Goal: Task Accomplishment & Management: Use online tool/utility

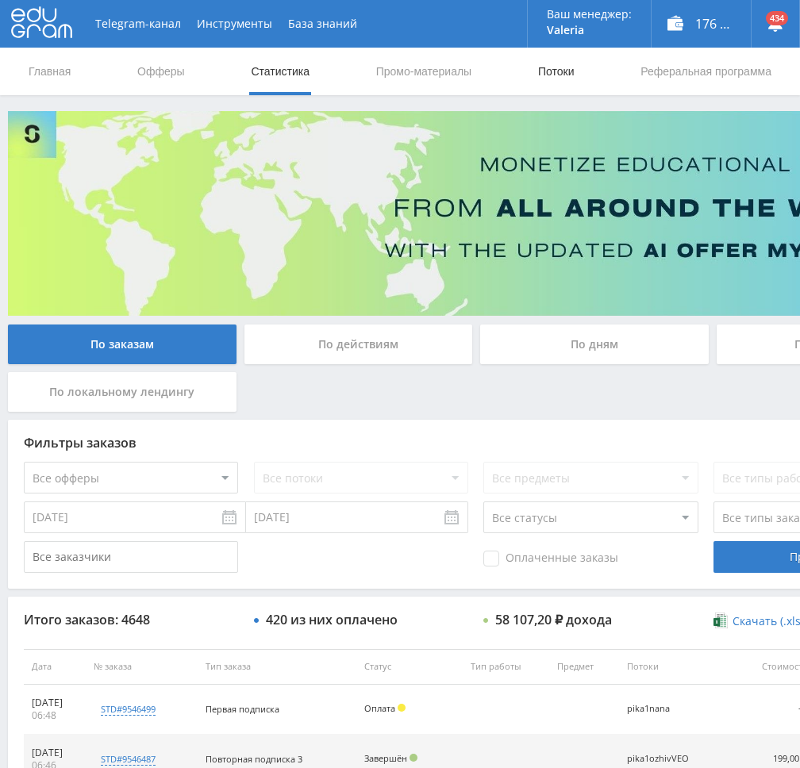
click at [544, 67] on link "Потоки" at bounding box center [556, 72] width 40 height 48
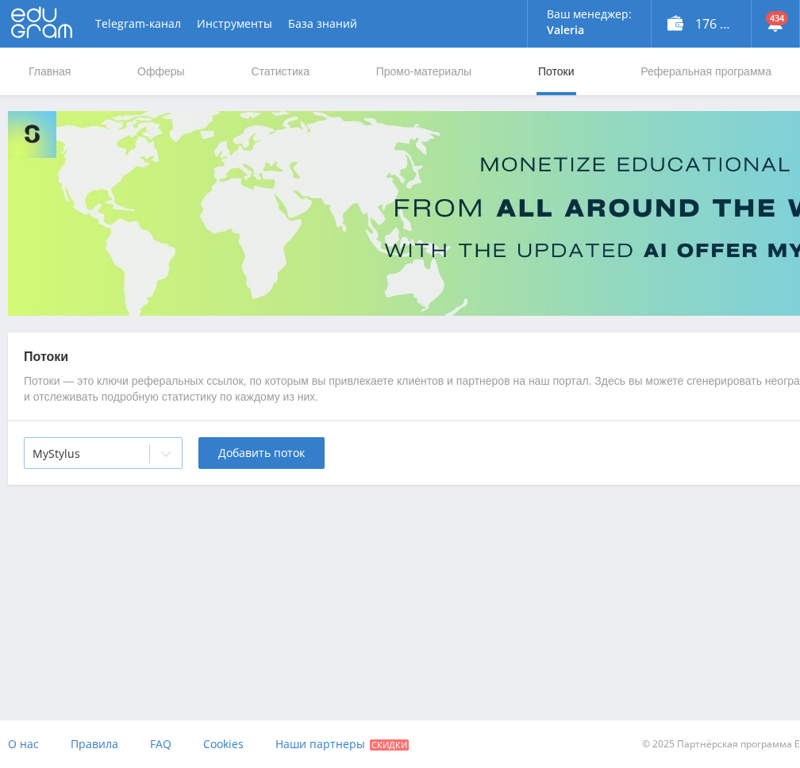
click at [129, 459] on div at bounding box center [87, 454] width 109 height 16
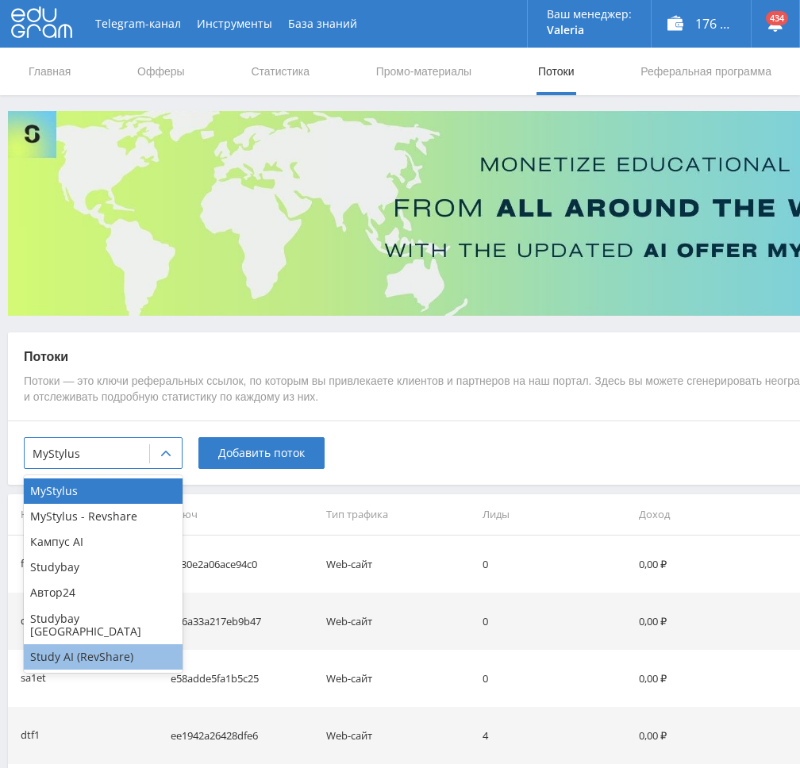
click at [90, 644] on div "Study AI (RevShare)" at bounding box center [103, 656] width 159 height 25
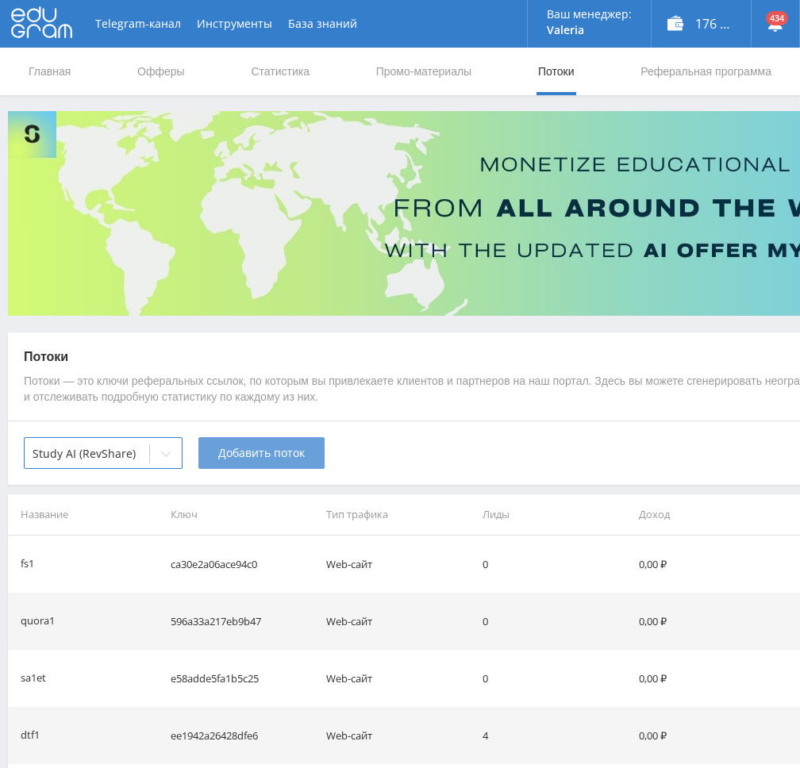
click at [273, 451] on span "Добавить поток" at bounding box center [261, 453] width 87 height 13
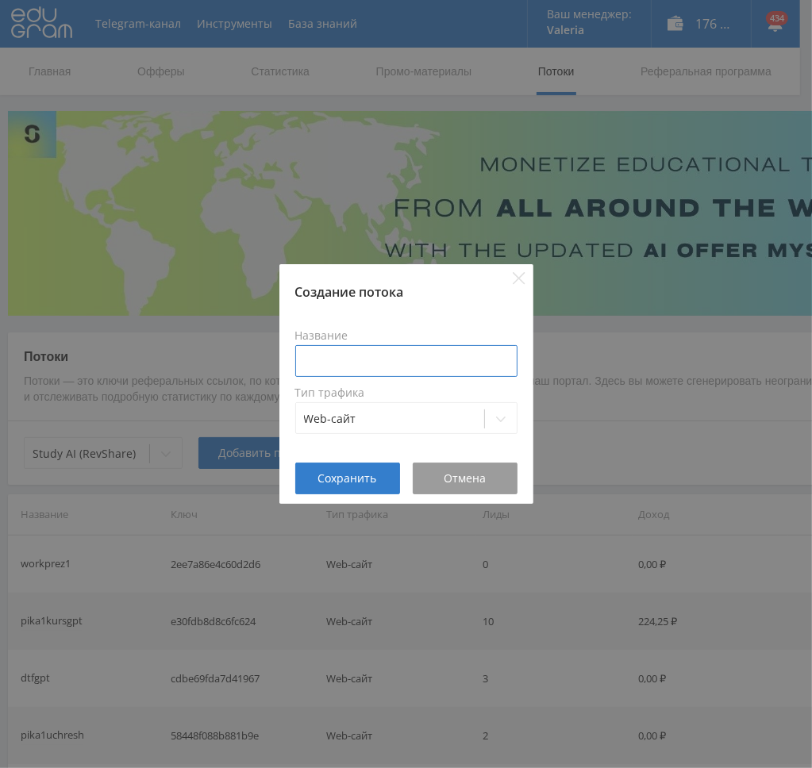
click at [390, 365] on input at bounding box center [406, 361] width 222 height 32
type input "в"
type input "dtf3veo"
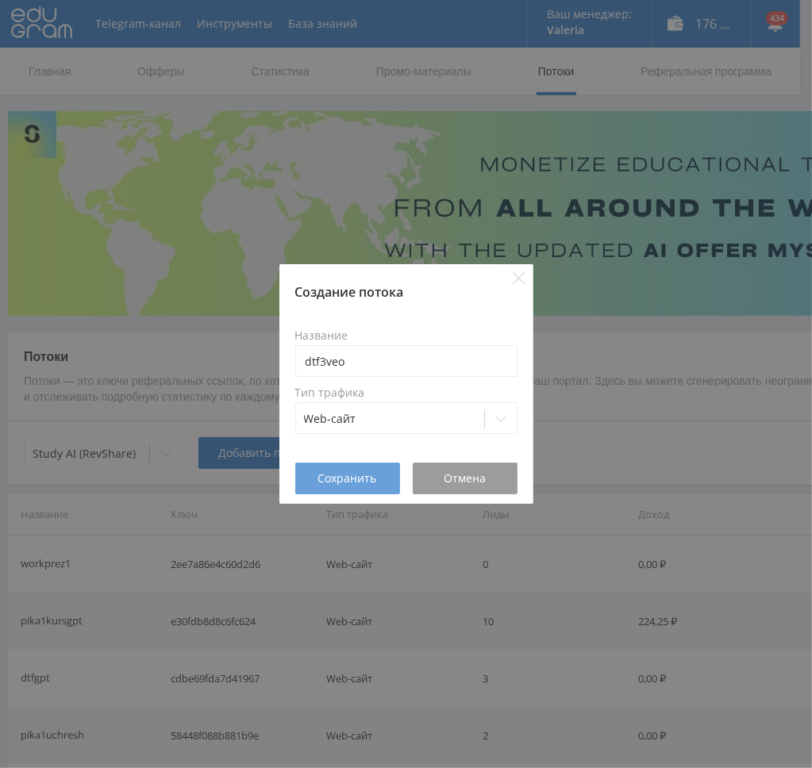
click at [326, 475] on span "Сохранить" at bounding box center [347, 478] width 59 height 13
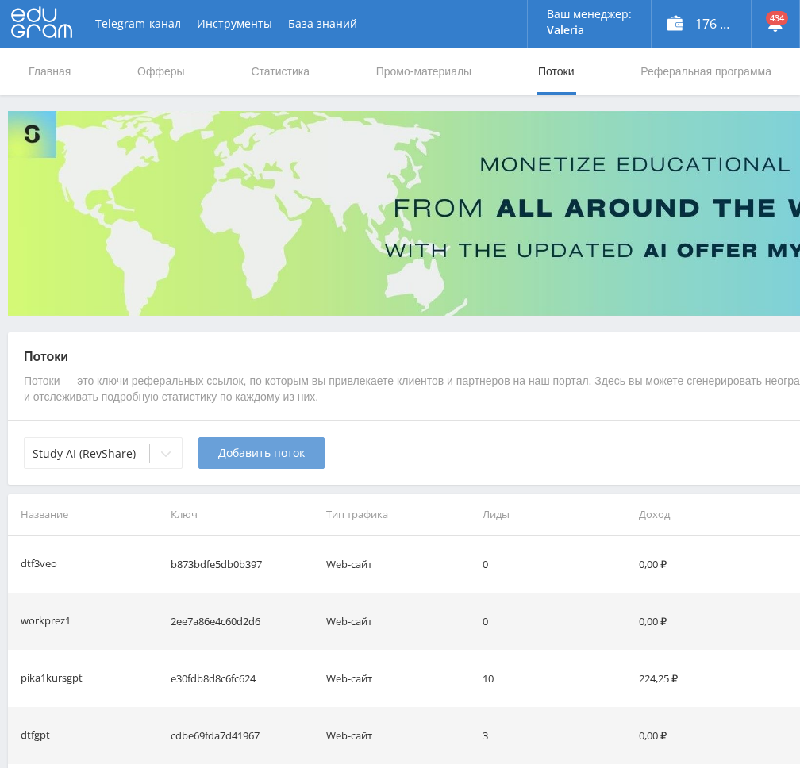
click at [248, 456] on span "Добавить поток" at bounding box center [261, 453] width 87 height 13
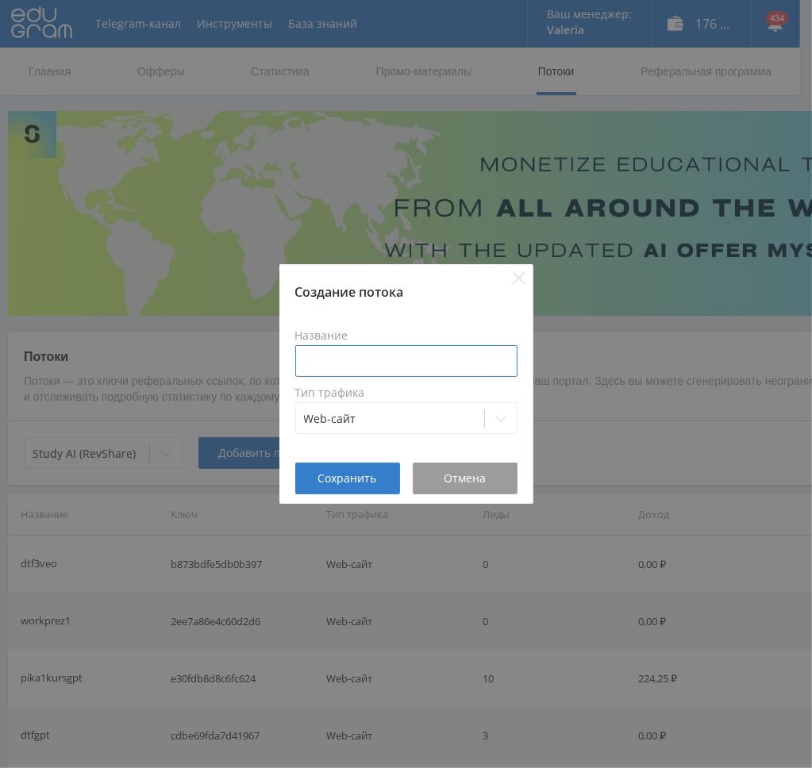
click at [334, 348] on input at bounding box center [406, 361] width 222 height 32
type input "dtf3kling"
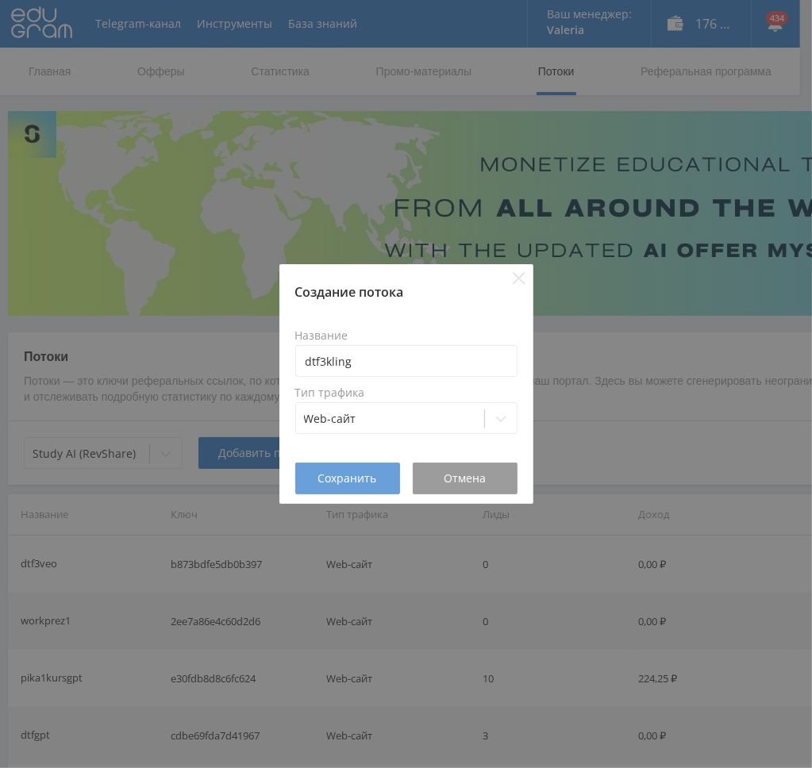
click at [348, 480] on span "Сохранить" at bounding box center [347, 478] width 59 height 13
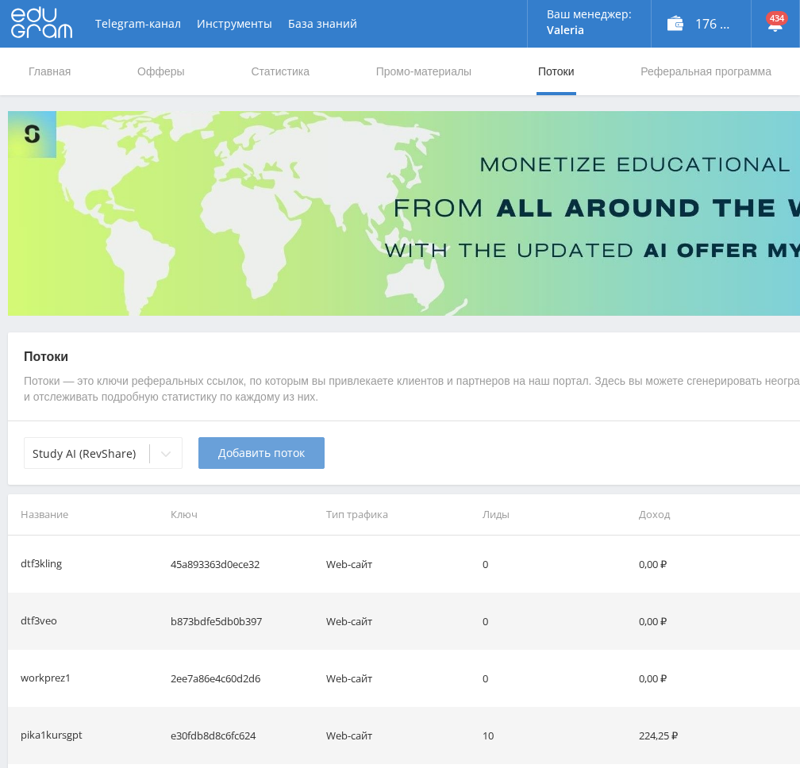
click at [231, 448] on span "Добавить поток" at bounding box center [261, 453] width 87 height 13
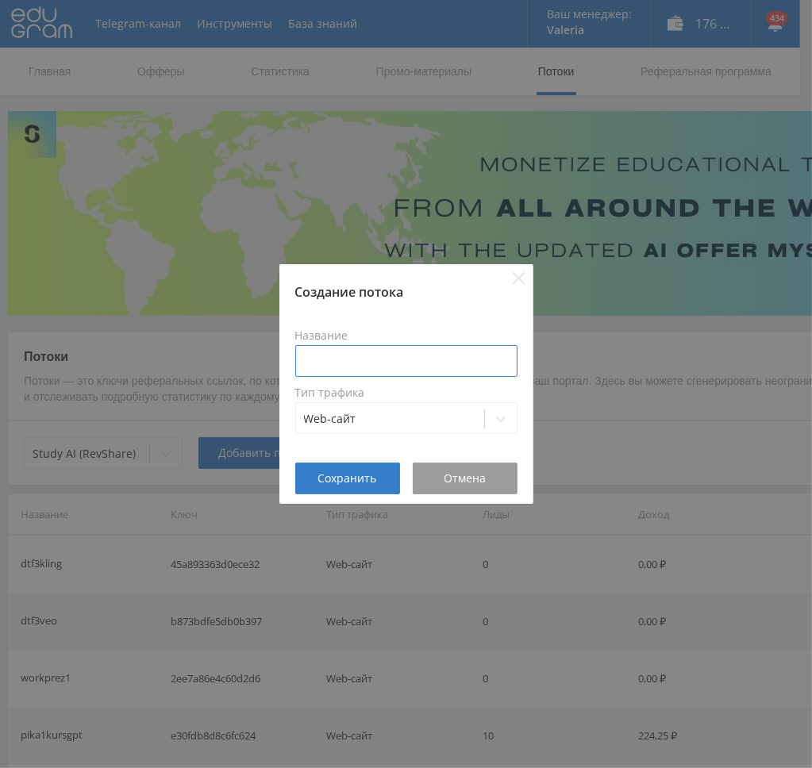
click at [333, 363] on input at bounding box center [406, 361] width 222 height 32
type input "dtf3videogen"
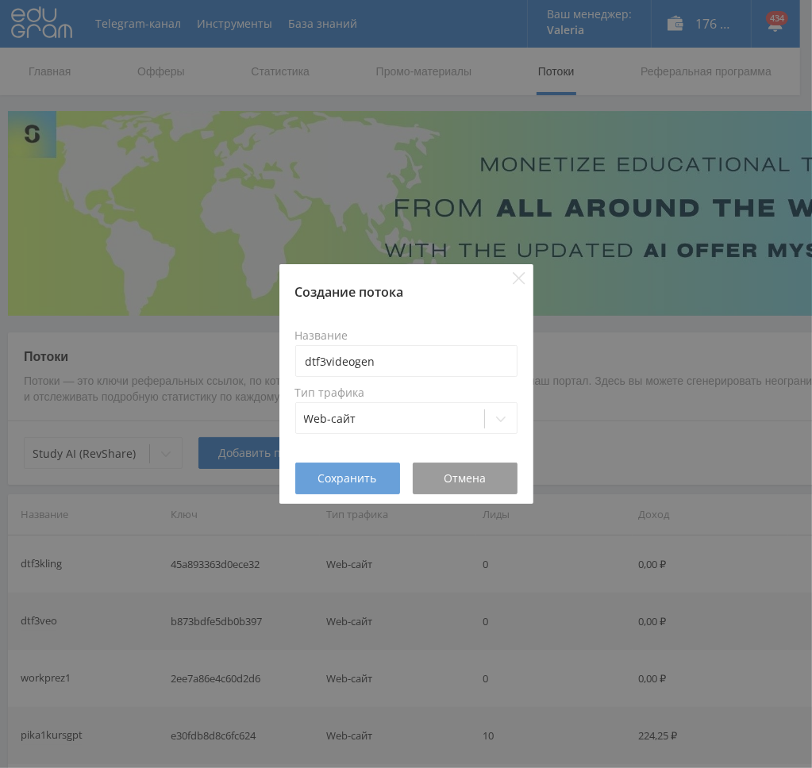
click at [323, 488] on button "Сохранить" at bounding box center [347, 479] width 105 height 32
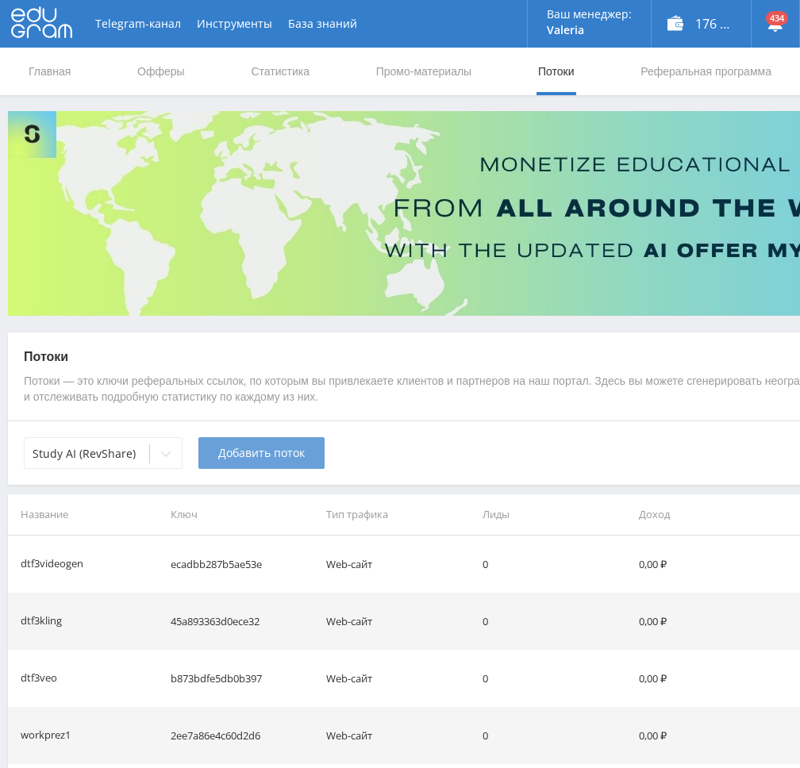
click at [231, 447] on span "Добавить поток" at bounding box center [261, 453] width 87 height 13
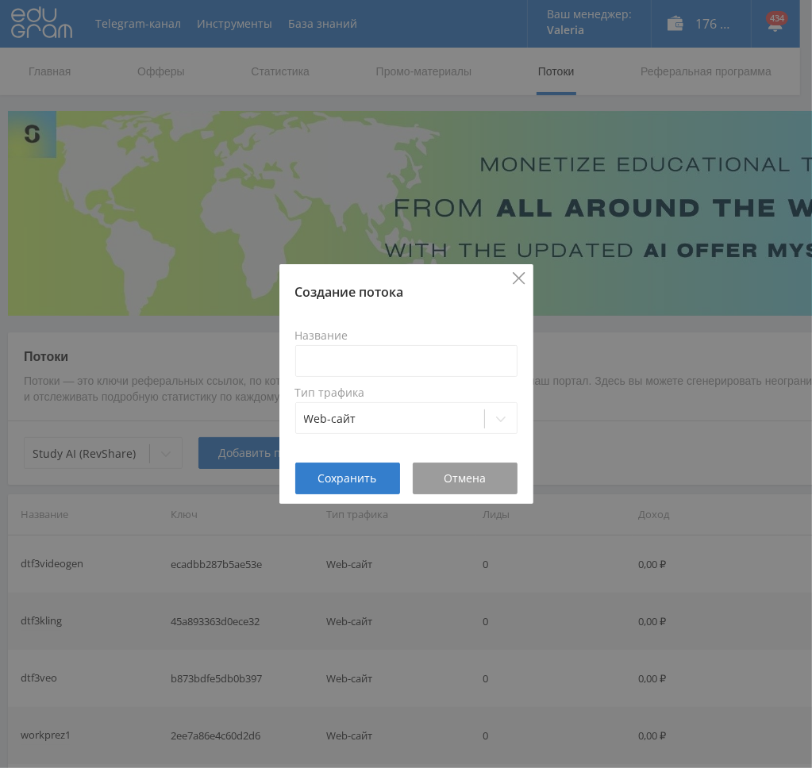
click at [519, 279] on icon "Close" at bounding box center [519, 278] width 12 height 12
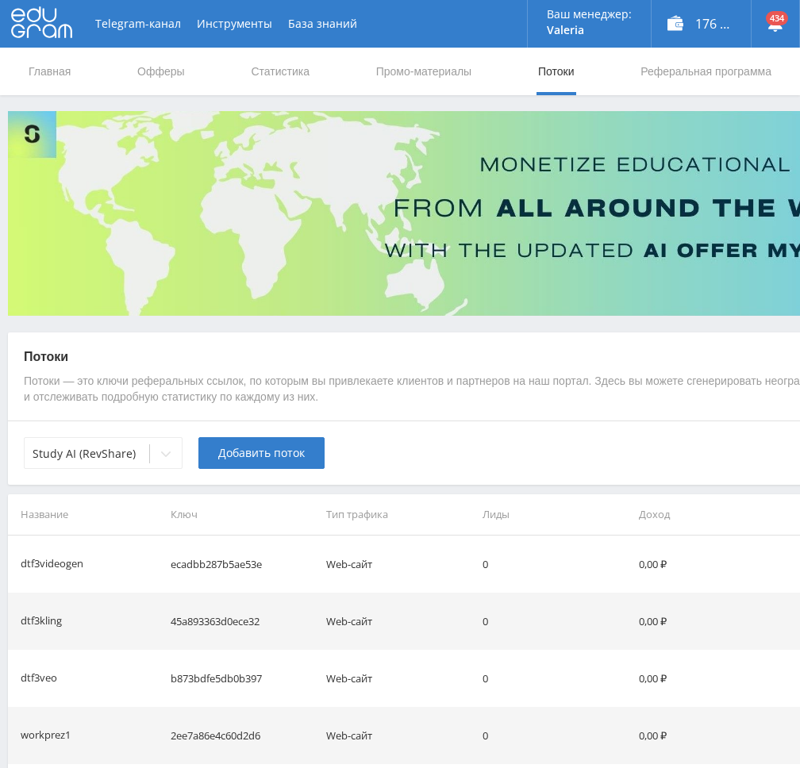
click at [213, 564] on td "ecadbb287b5ae53e" at bounding box center [242, 564] width 156 height 57
copy td "ecadbb287b5ae53e"
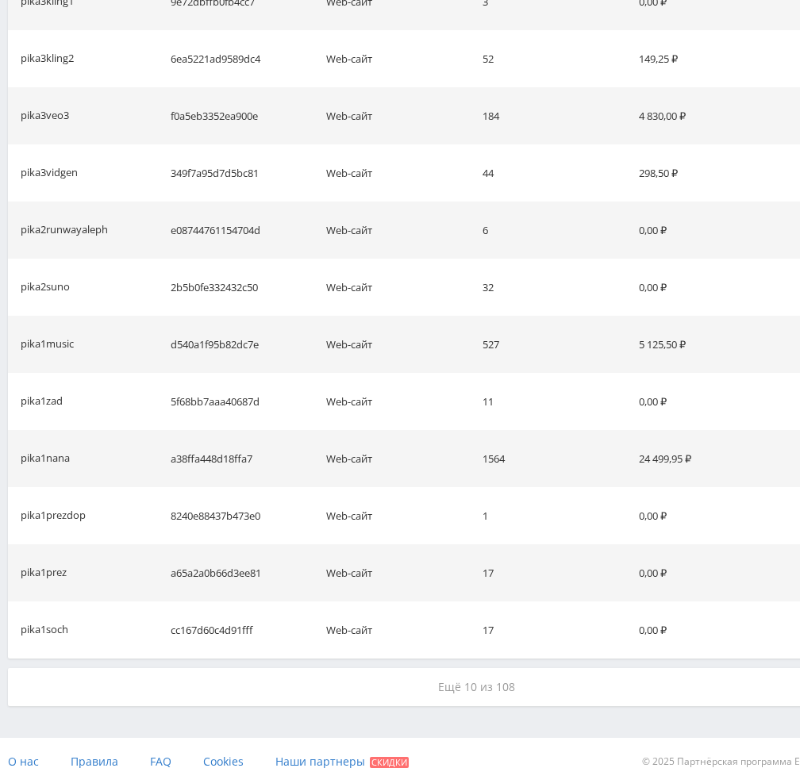
scroll to position [1208, 0]
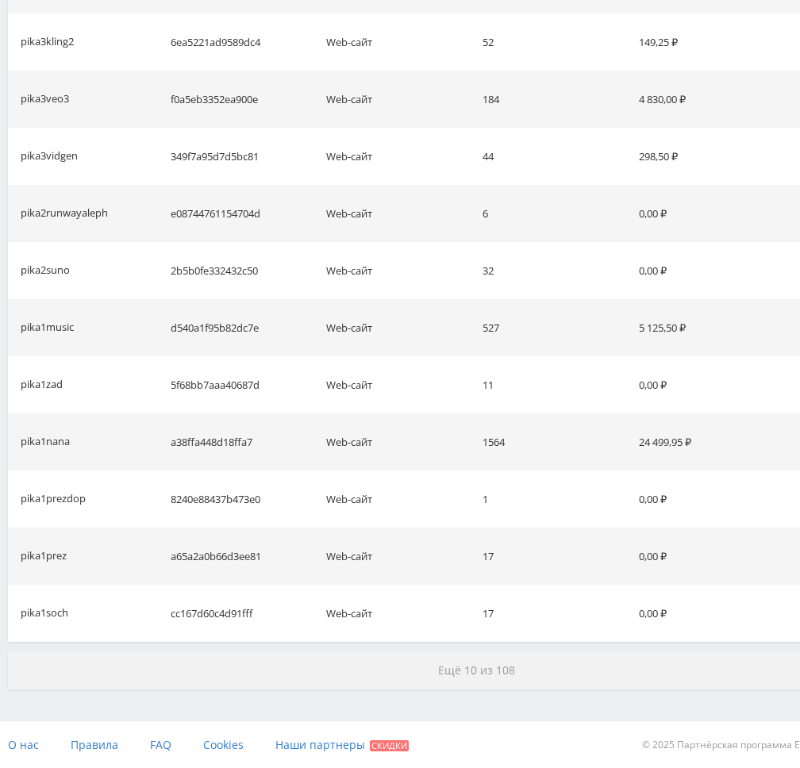
click at [485, 675] on span "Ещё 10 из 108" at bounding box center [476, 670] width 77 height 15
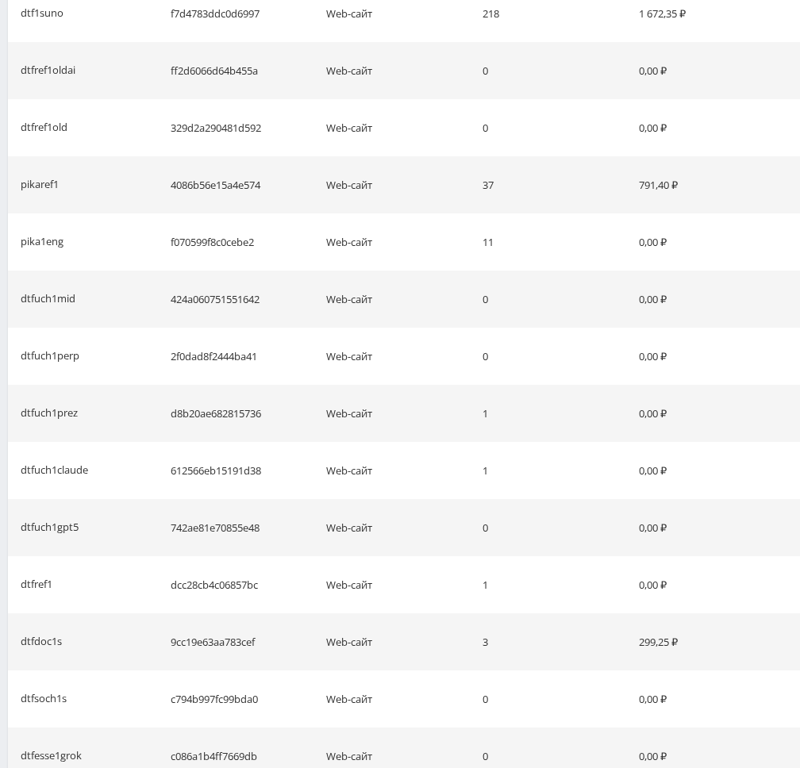
scroll to position [2351, 0]
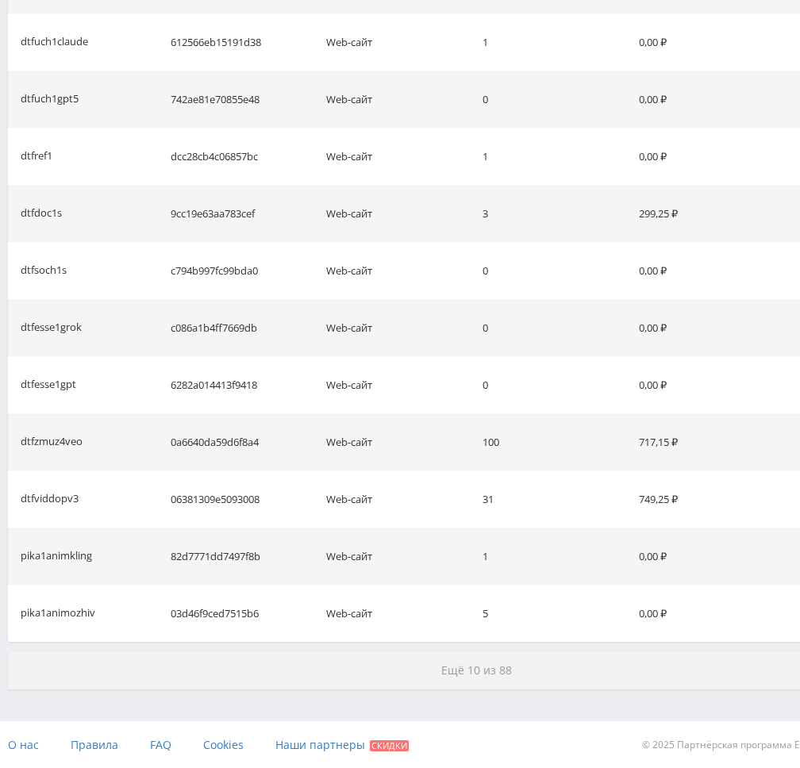
click at [487, 664] on span "Ещё 10 из 88" at bounding box center [476, 670] width 71 height 15
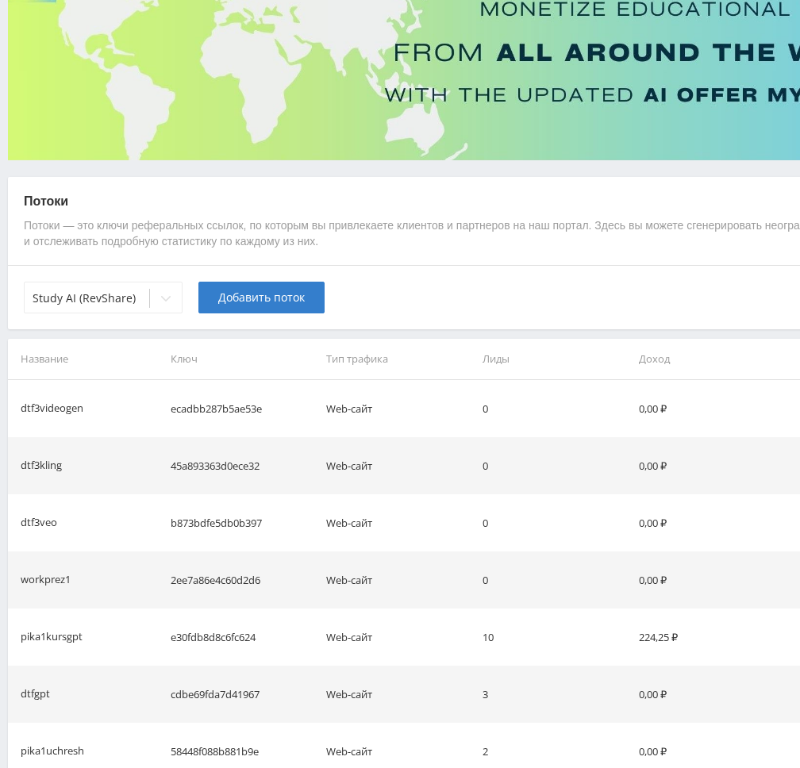
scroll to position [159, 0]
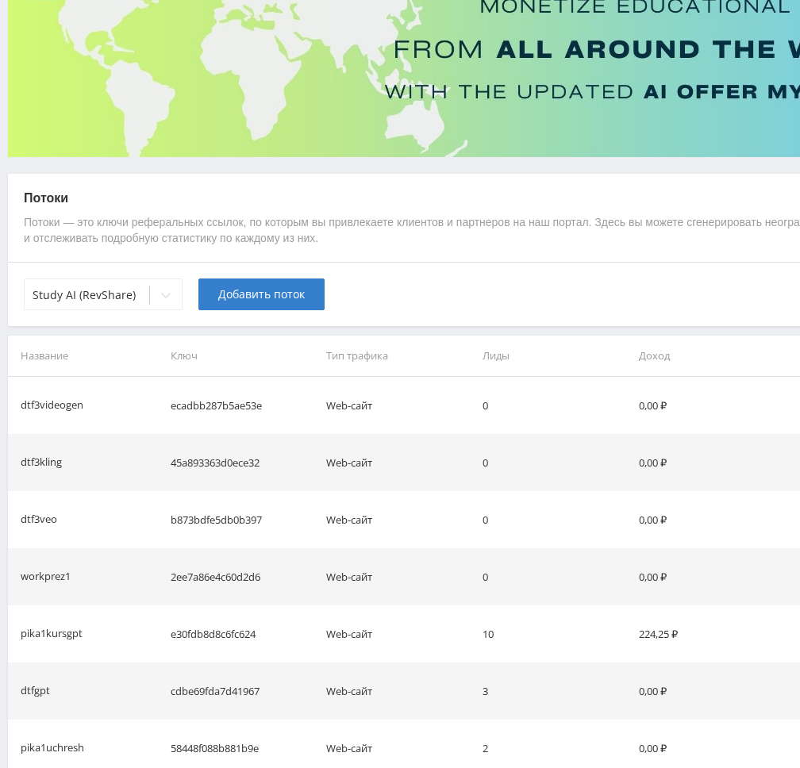
click at [234, 406] on td "ecadbb287b5ae53e" at bounding box center [242, 405] width 156 height 57
copy td "ecadbb287b5ae53e"
click at [236, 460] on td "45a893363d0ece32" at bounding box center [242, 462] width 156 height 57
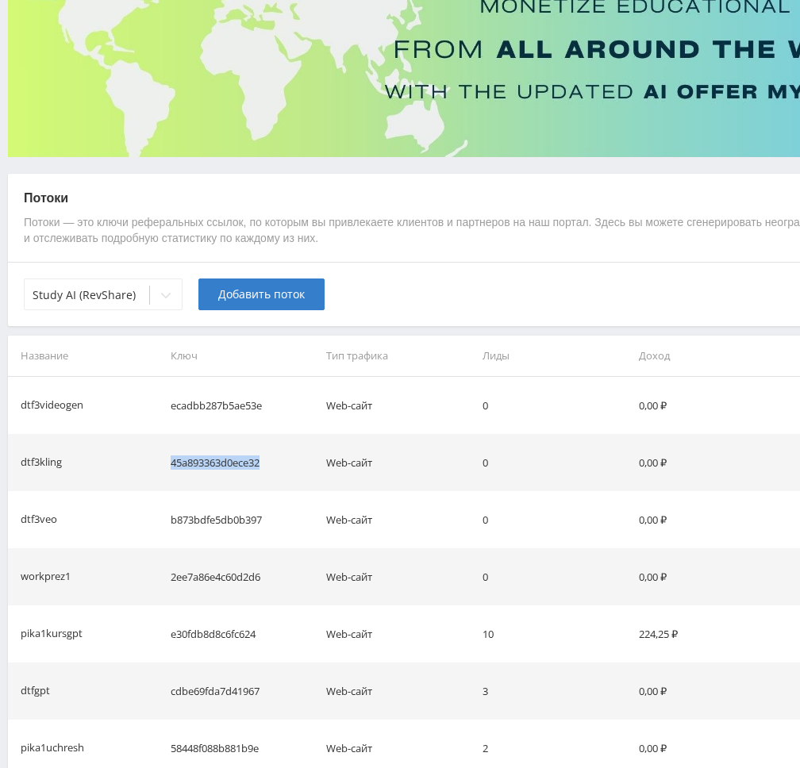
copy td "45a893363d0ece32"
click at [202, 518] on td "b873bdfe5db0b397" at bounding box center [242, 519] width 156 height 57
copy td "b873bdfe5db0b397"
